Goal: Transaction & Acquisition: Purchase product/service

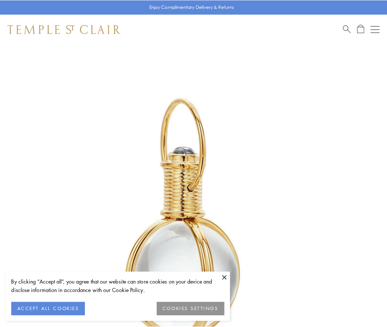
scroll to position [192, 0]
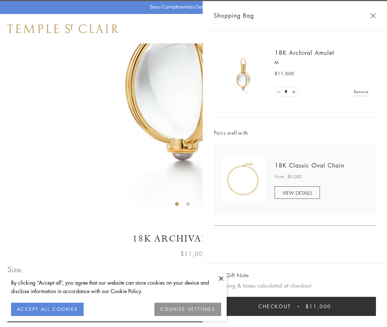
click at [295, 306] on button "Checkout $11,000" at bounding box center [295, 306] width 162 height 19
